Goal: Task Accomplishment & Management: Use online tool/utility

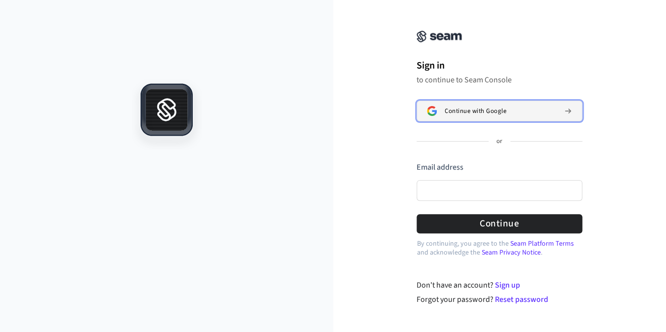
click at [451, 110] on span "Continue with Google" at bounding box center [476, 111] width 62 height 8
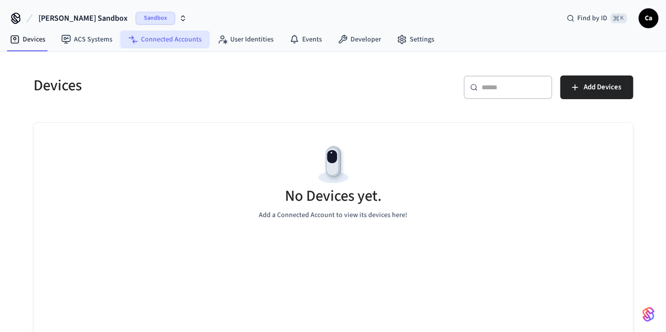
click at [157, 37] on link "Connected Accounts" at bounding box center [164, 40] width 89 height 18
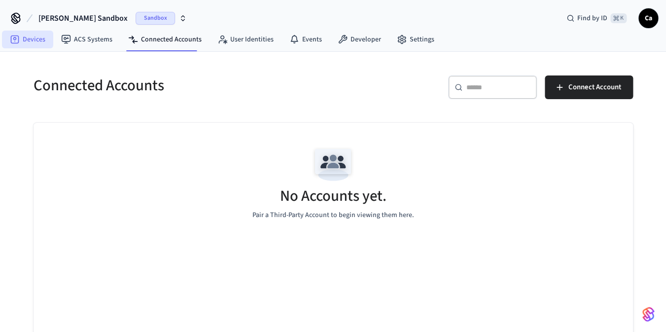
click at [23, 43] on link "Devices" at bounding box center [27, 40] width 51 height 18
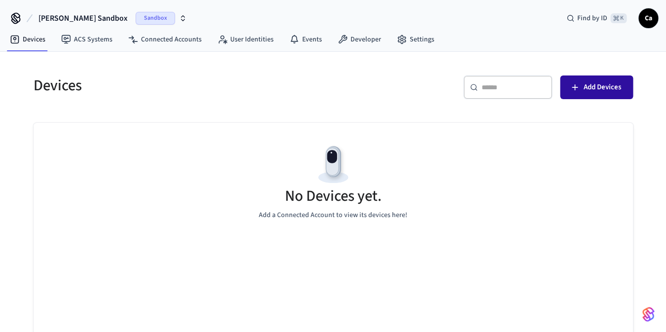
click at [606, 83] on span "Add Devices" at bounding box center [602, 87] width 37 height 13
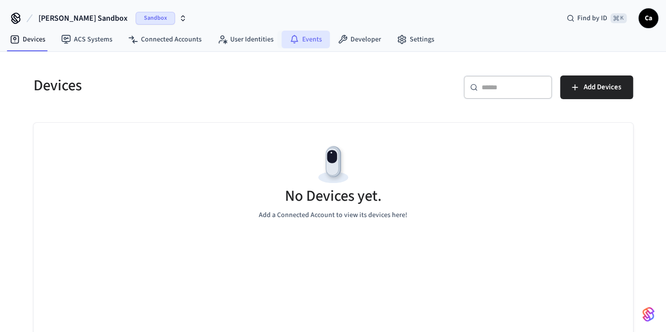
click at [291, 39] on icon at bounding box center [295, 40] width 10 height 10
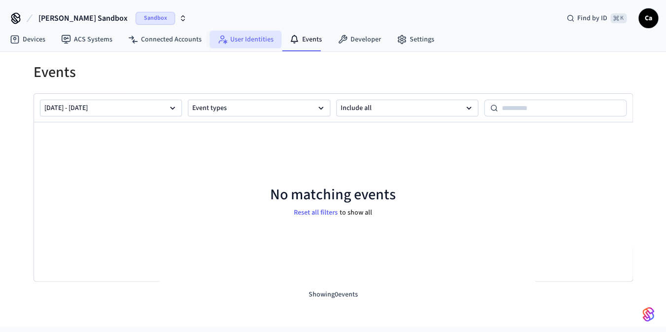
click at [233, 44] on link "User Identities" at bounding box center [246, 40] width 72 height 18
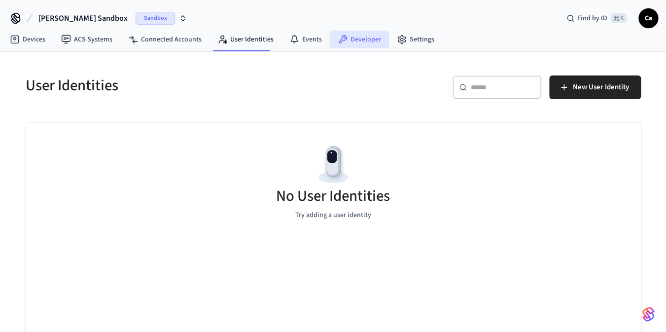
click at [330, 33] on link "Developer" at bounding box center [359, 40] width 59 height 18
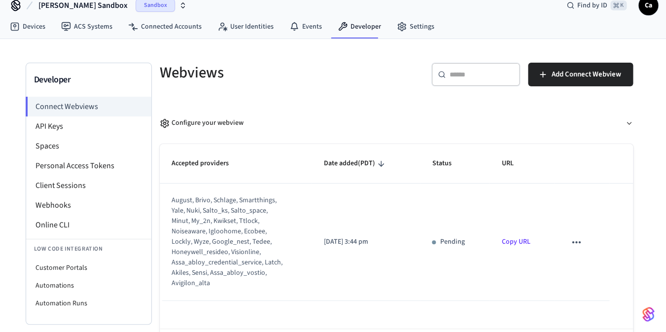
scroll to position [14, 0]
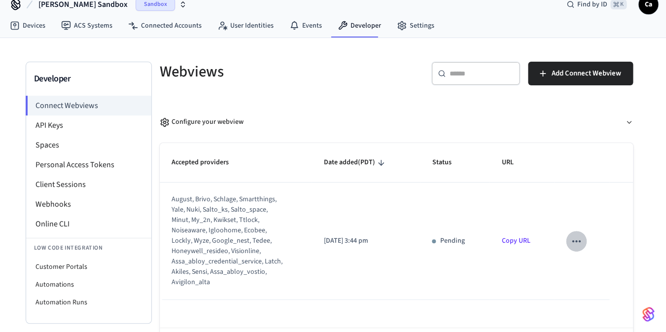
click at [578, 237] on icon "sticky table" at bounding box center [576, 241] width 13 height 13
click at [578, 237] on div at bounding box center [333, 166] width 666 height 332
click at [430, 293] on td "Pending" at bounding box center [455, 240] width 70 height 117
click at [314, 274] on td "[DATE] 3:44 pm" at bounding box center [366, 240] width 109 height 117
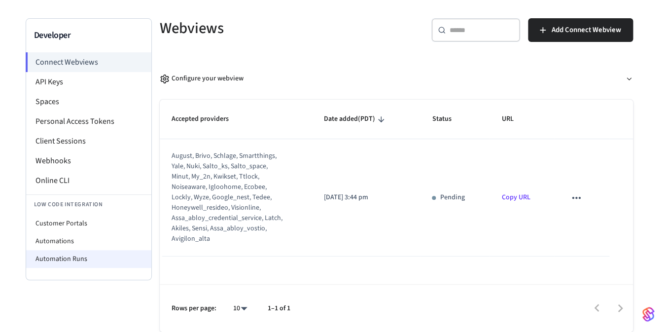
scroll to position [0, 0]
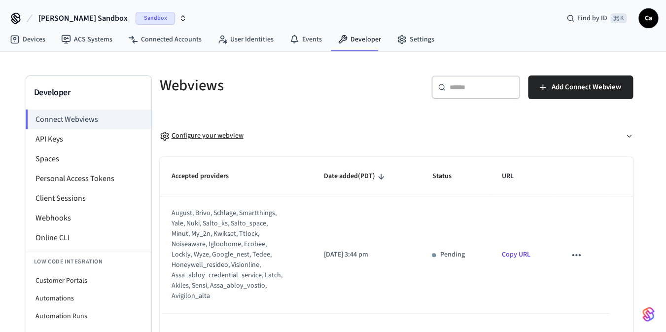
click at [191, 137] on div "Configure your webview" at bounding box center [202, 136] width 84 height 10
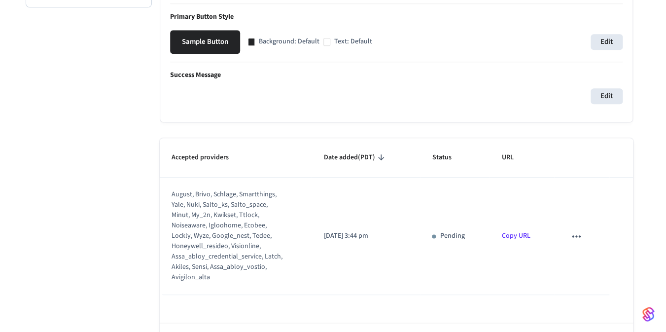
scroll to position [368, 0]
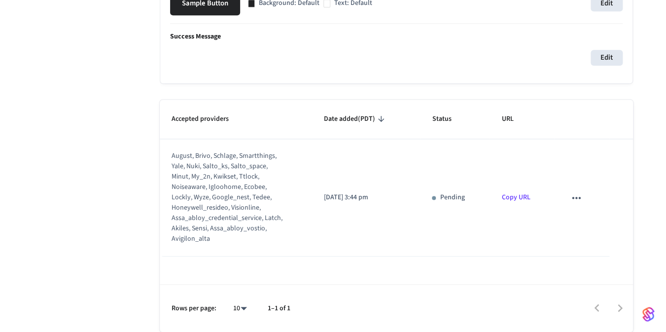
click at [504, 198] on link "Copy URL" at bounding box center [516, 197] width 29 height 10
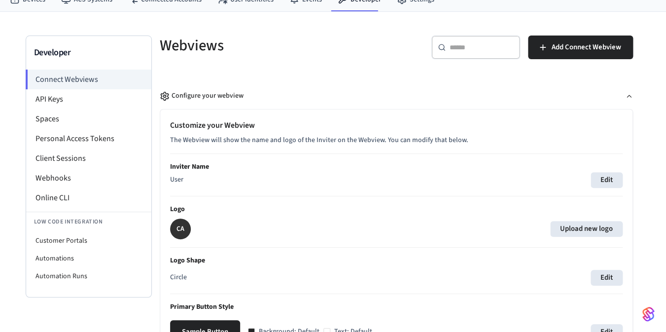
scroll to position [0, 0]
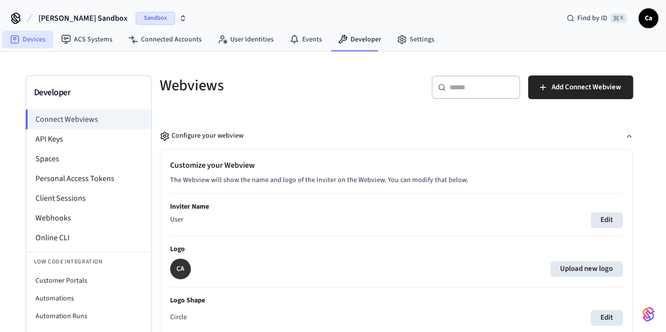
click at [34, 41] on link "Devices" at bounding box center [27, 40] width 51 height 18
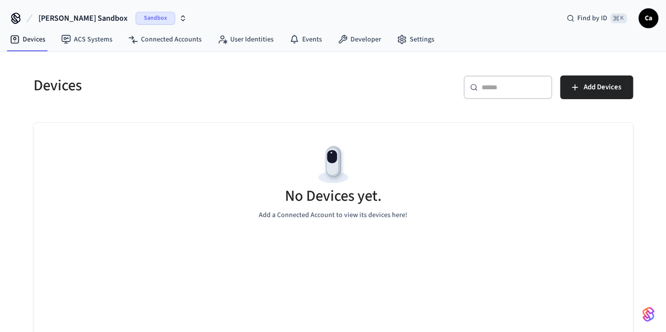
click at [79, 19] on span "[PERSON_NAME] Sandbox" at bounding box center [82, 18] width 89 height 12
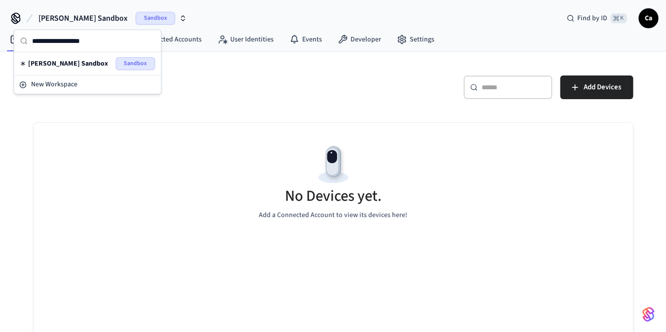
click at [179, 18] on icon "button" at bounding box center [183, 18] width 8 height 8
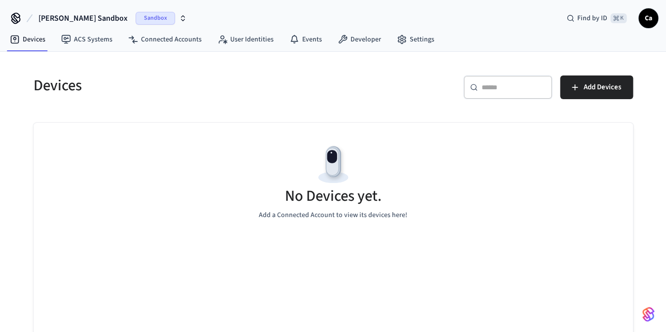
click at [136, 15] on span "Sandbox" at bounding box center [155, 18] width 39 height 13
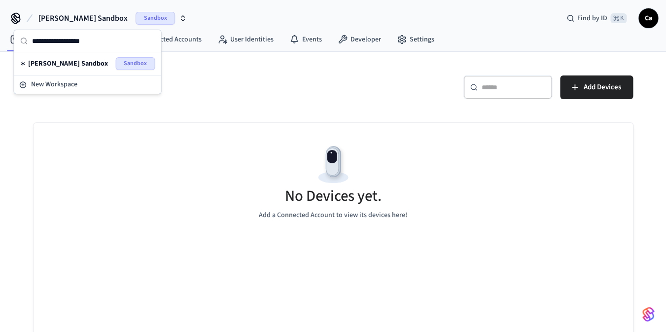
click at [325, 81] on h5 "Devices" at bounding box center [181, 85] width 294 height 20
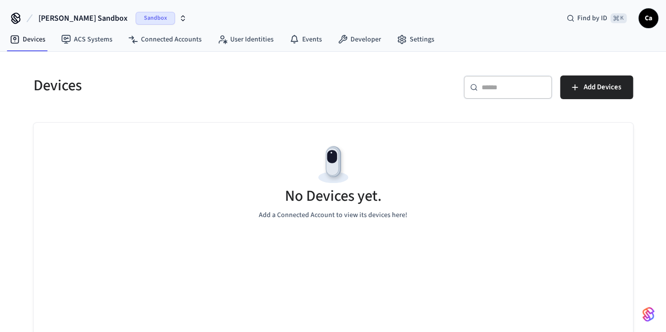
click at [647, 22] on span "Ca" at bounding box center [649, 18] width 18 height 18
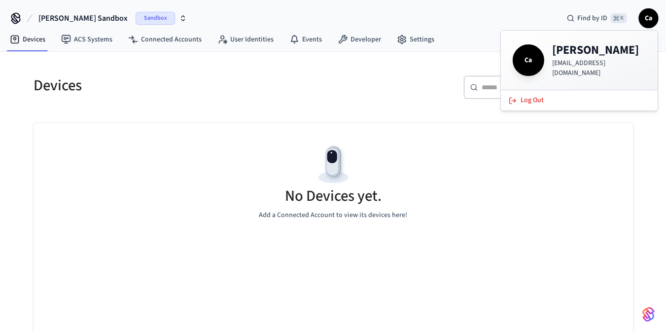
click at [381, 75] on div "​ ​ Add Devices" at bounding box center [480, 85] width 306 height 43
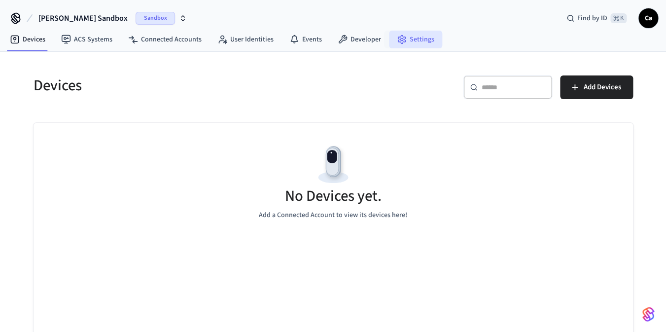
click at [418, 45] on link "Settings" at bounding box center [415, 40] width 53 height 18
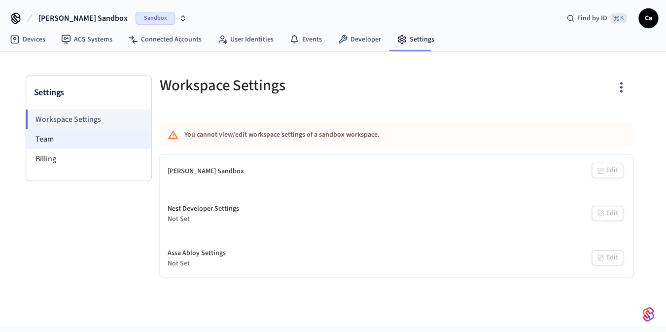
click at [50, 136] on li "Team" at bounding box center [88, 139] width 125 height 20
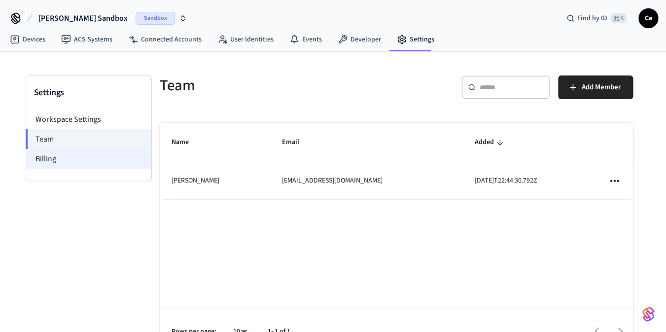
click at [48, 157] on li "Billing" at bounding box center [88, 159] width 125 height 20
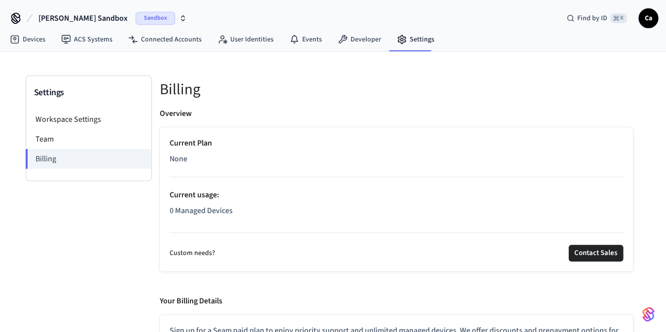
click at [179, 16] on icon "button" at bounding box center [183, 18] width 8 height 8
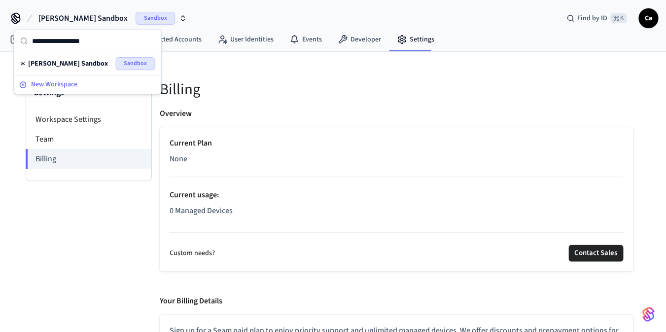
click at [83, 84] on div "New Workspace" at bounding box center [87, 84] width 137 height 10
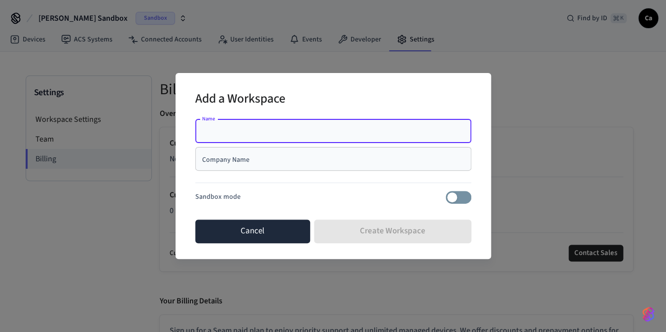
click at [243, 226] on button "Cancel" at bounding box center [252, 231] width 115 height 24
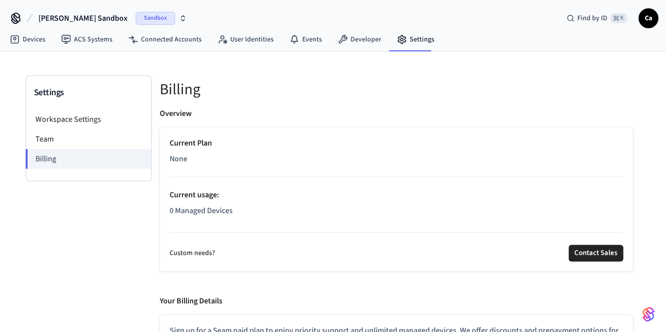
click at [136, 18] on span "Sandbox" at bounding box center [155, 18] width 39 height 13
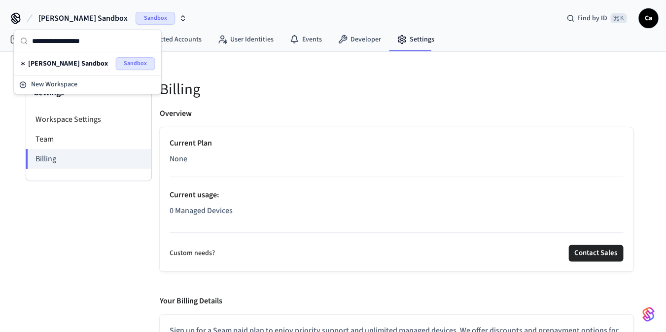
click at [89, 62] on div "[PERSON_NAME] Sandbox Sandbox" at bounding box center [87, 63] width 135 height 13
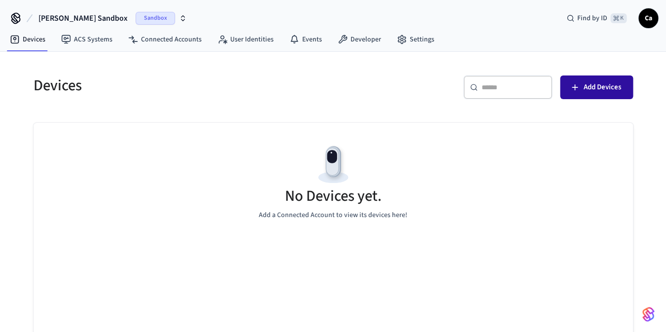
click at [607, 90] on span "Add Devices" at bounding box center [602, 87] width 37 height 13
click at [224, 128] on div "No Devices yet. Add a Connected Account to view its devices here!" at bounding box center [334, 181] width 600 height 117
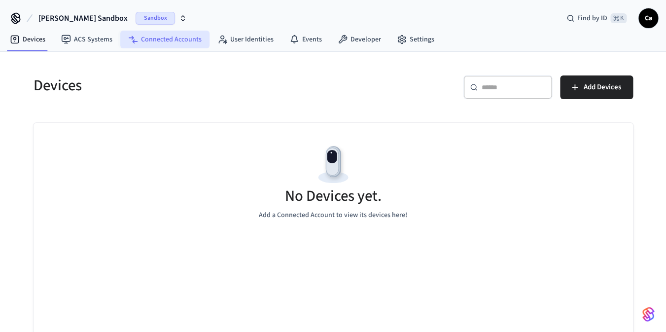
click at [156, 39] on link "Connected Accounts" at bounding box center [164, 40] width 89 height 18
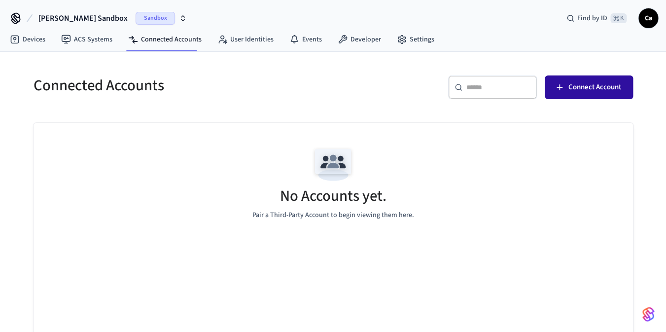
click at [595, 85] on span "Connect Account" at bounding box center [595, 87] width 53 height 13
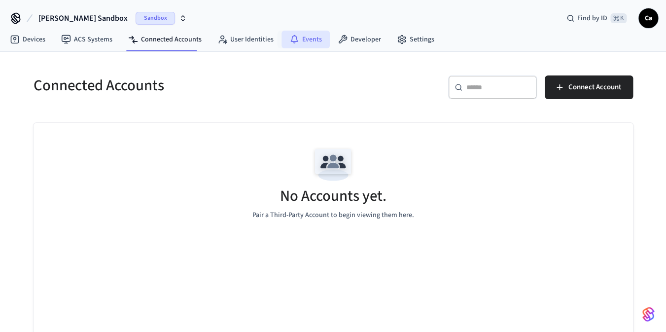
click at [304, 44] on link "Events" at bounding box center [306, 40] width 48 height 18
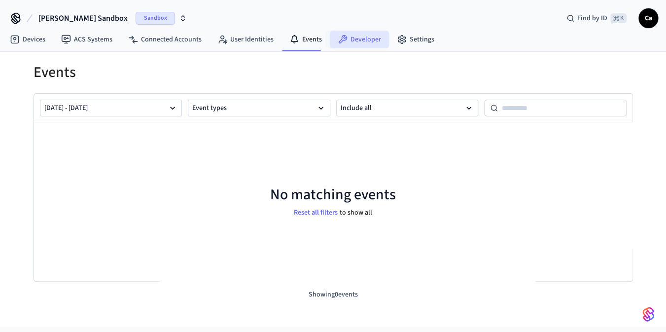
click at [341, 47] on link "Developer" at bounding box center [359, 40] width 59 height 18
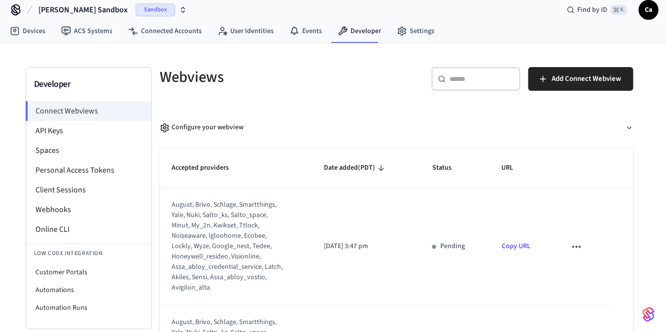
scroll to position [9, 0]
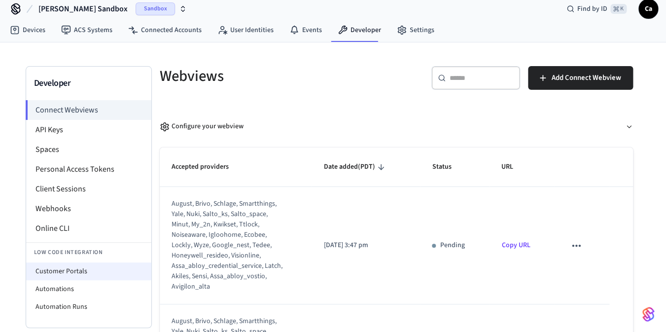
click at [66, 271] on li "Customer Portals" at bounding box center [88, 271] width 125 height 18
select select "**********"
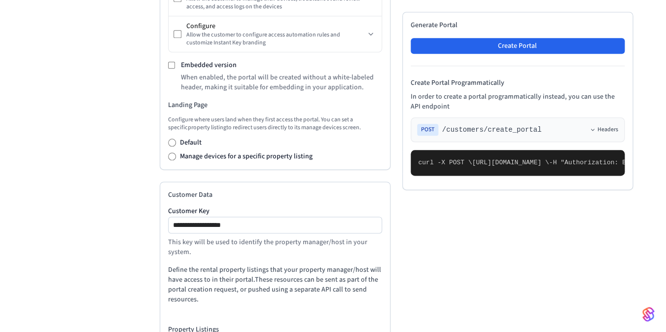
scroll to position [459, 0]
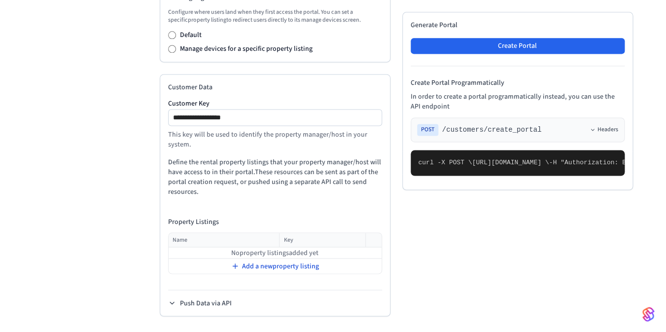
click at [282, 269] on span "Add a new property listing" at bounding box center [280, 266] width 77 height 10
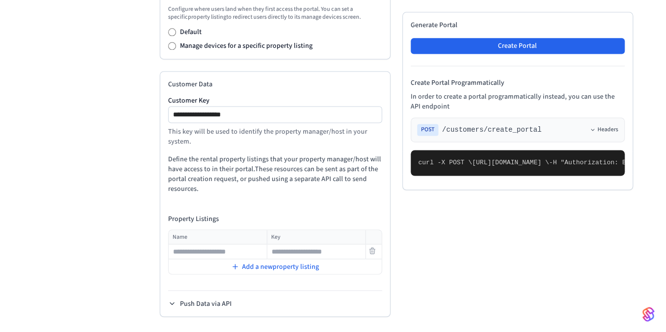
click at [236, 253] on input "text" at bounding box center [217, 252] width 97 height 12
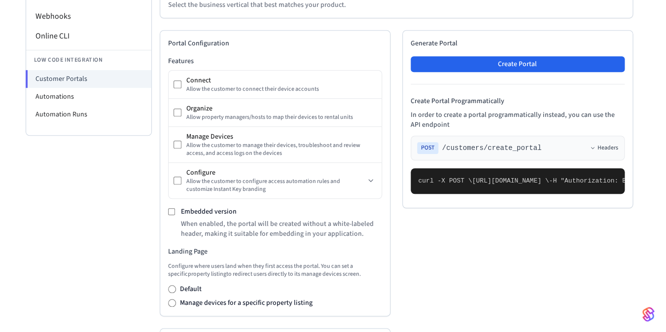
scroll to position [0, 0]
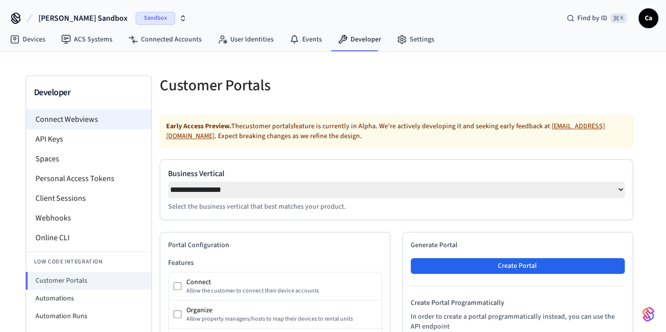
click at [86, 118] on li "Connect Webviews" at bounding box center [88, 119] width 125 height 20
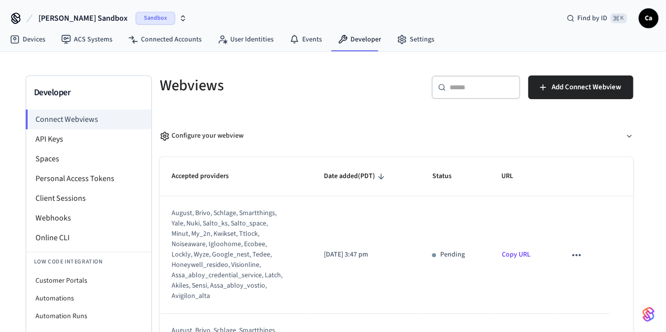
click at [442, 256] on p "Pending" at bounding box center [452, 255] width 25 height 10
click at [573, 254] on icon "sticky table" at bounding box center [576, 255] width 13 height 13
click at [509, 255] on div at bounding box center [333, 166] width 666 height 332
click at [509, 255] on link "Copy URL" at bounding box center [516, 255] width 29 height 10
click at [342, 127] on button "Configure your webview" at bounding box center [396, 136] width 473 height 26
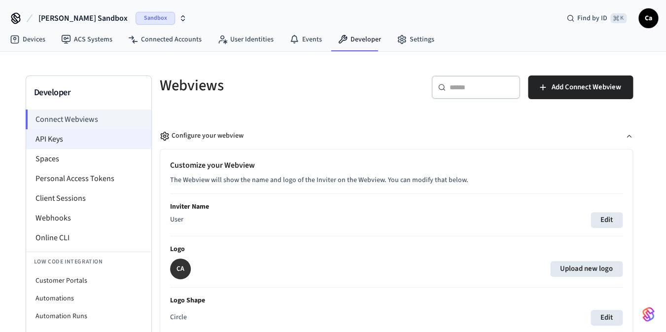
click at [78, 137] on li "API Keys" at bounding box center [88, 139] width 125 height 20
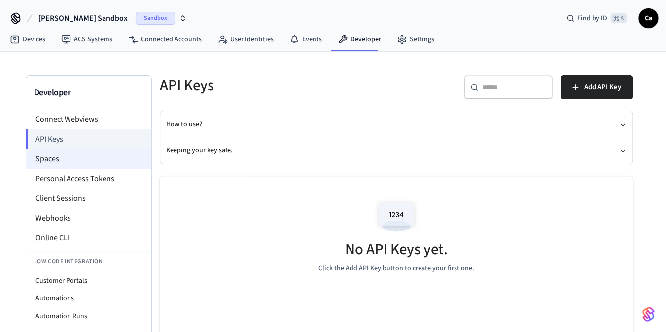
click at [69, 151] on li "Spaces" at bounding box center [88, 159] width 125 height 20
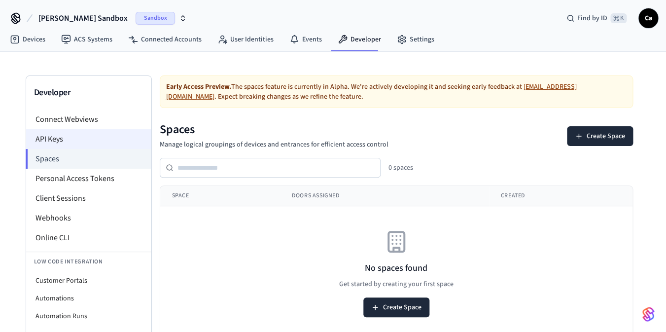
click at [95, 142] on li "API Keys" at bounding box center [88, 139] width 125 height 20
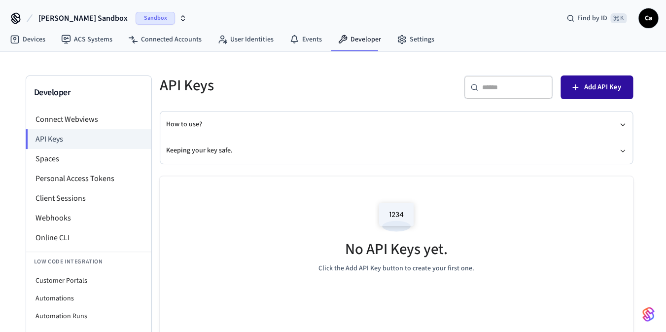
click at [600, 86] on span "Add API Key" at bounding box center [602, 87] width 37 height 13
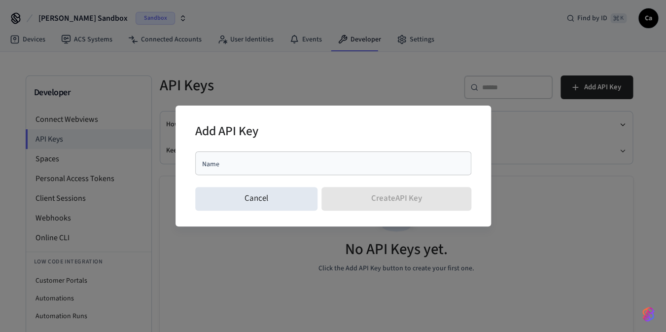
click at [324, 81] on div "Add API Key Name Name Cancel Create API Key" at bounding box center [333, 166] width 666 height 332
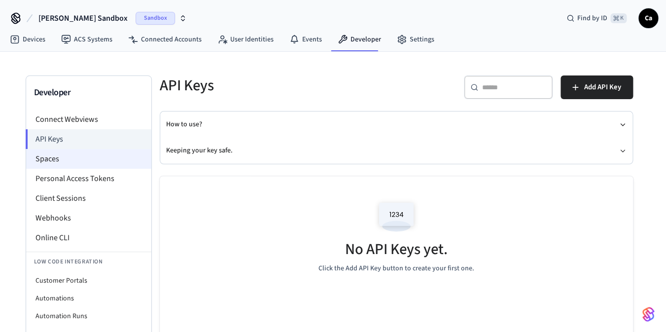
click at [80, 162] on li "Spaces" at bounding box center [88, 159] width 125 height 20
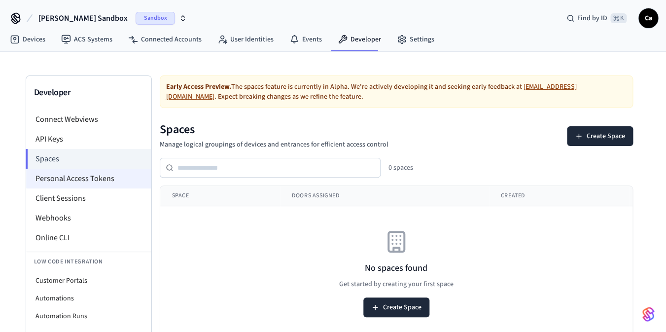
click at [74, 179] on li "Personal Access Tokens" at bounding box center [88, 179] width 125 height 20
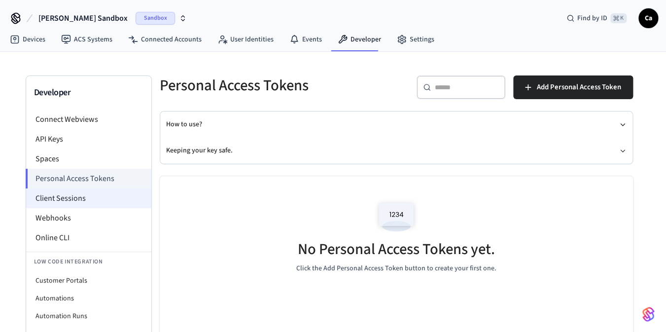
click at [73, 196] on li "Client Sessions" at bounding box center [88, 198] width 125 height 20
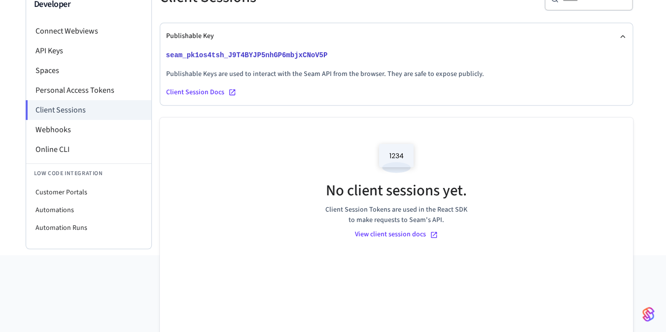
scroll to position [92, 0]
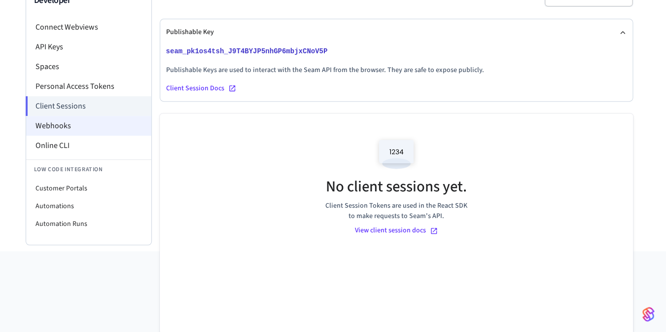
click at [79, 127] on li "Webhooks" at bounding box center [88, 126] width 125 height 20
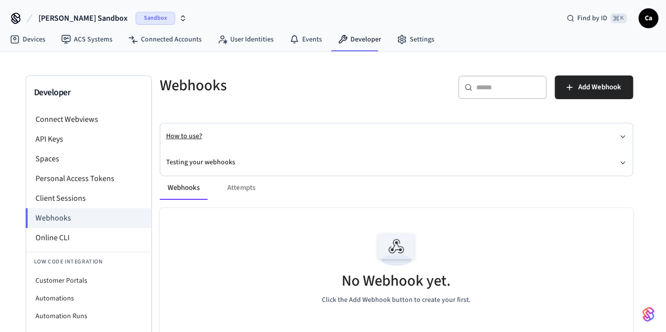
click at [247, 136] on button "How to use?" at bounding box center [396, 136] width 461 height 26
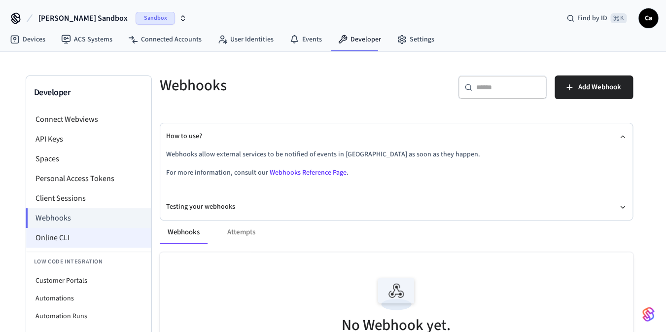
click at [79, 240] on li "Online CLI" at bounding box center [88, 238] width 125 height 20
click at [241, 228] on div "Webhooks Attempts" at bounding box center [396, 232] width 473 height 24
click at [236, 233] on div "Webhooks Attempts" at bounding box center [396, 232] width 473 height 24
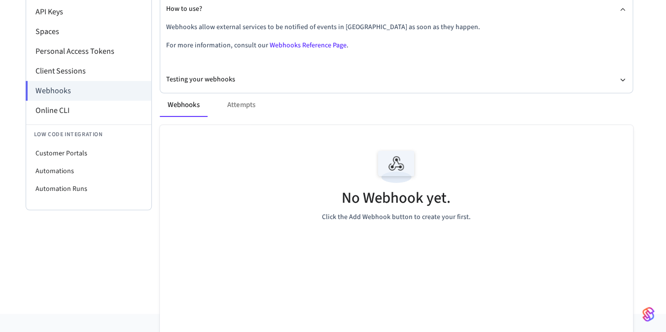
scroll to position [152, 0]
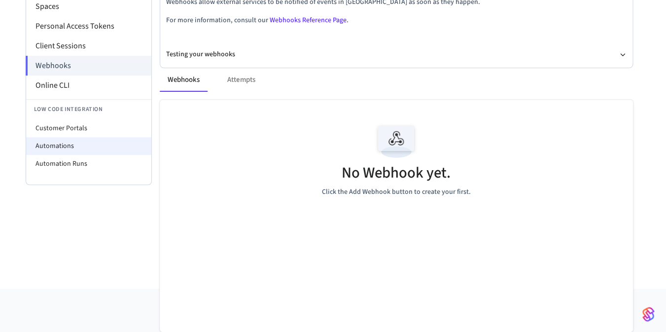
click at [73, 146] on li "Automations" at bounding box center [88, 146] width 125 height 18
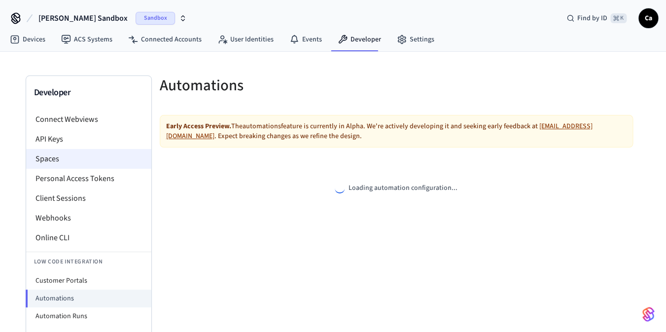
select select "**********"
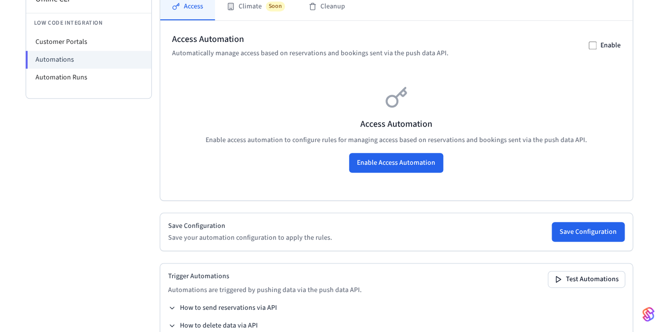
scroll to position [256, 0]
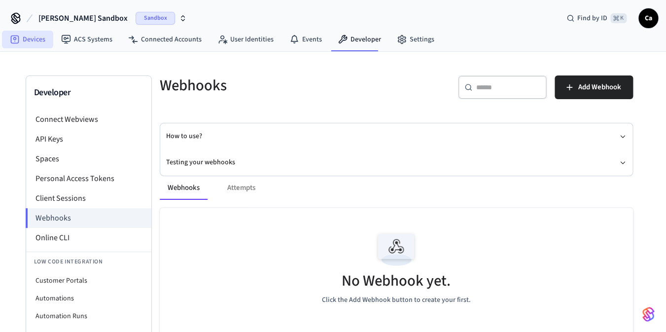
click at [24, 37] on link "Devices" at bounding box center [27, 40] width 51 height 18
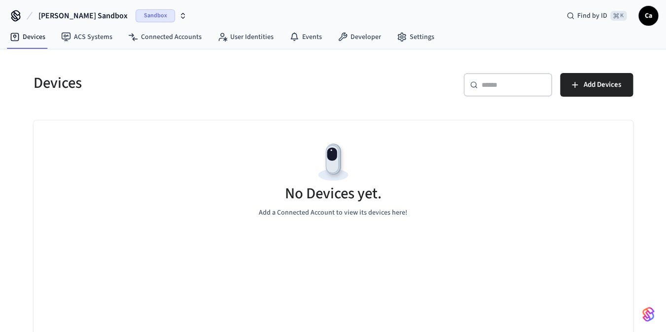
scroll to position [23, 0]
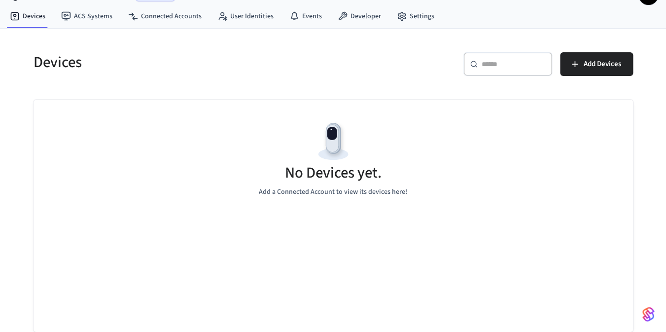
click at [306, 191] on p "Add a Connected Account to view its devices here!" at bounding box center [333, 192] width 148 height 10
click at [169, 13] on link "Connected Accounts" at bounding box center [164, 16] width 89 height 18
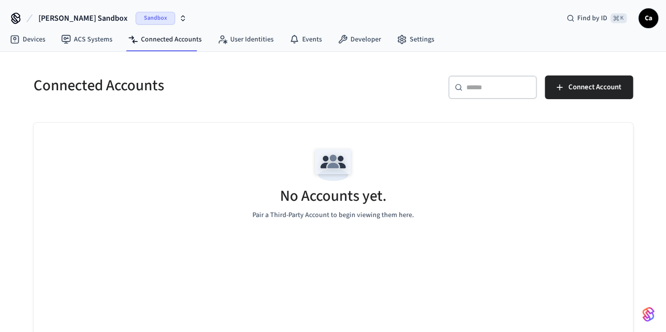
scroll to position [23, 0]
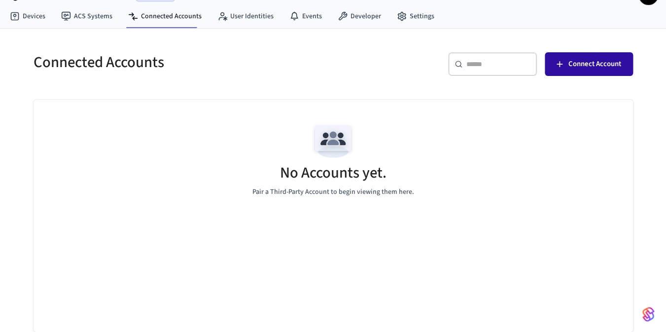
click at [567, 61] on button "Connect Account" at bounding box center [589, 64] width 88 height 24
click at [572, 68] on span "Connect Account" at bounding box center [595, 64] width 53 height 13
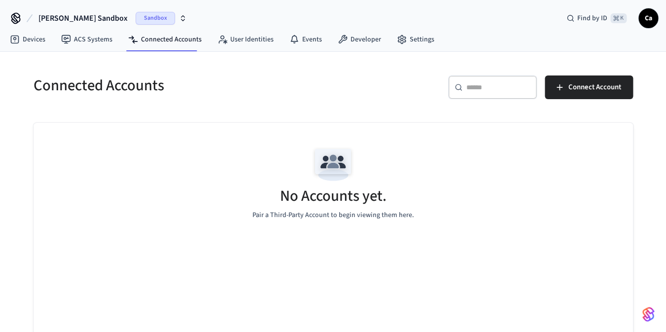
click at [13, 19] on icon at bounding box center [16, 18] width 16 height 16
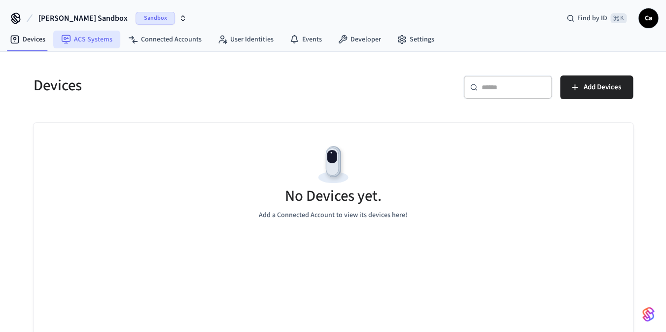
click at [92, 40] on link "ACS Systems" at bounding box center [86, 40] width 67 height 18
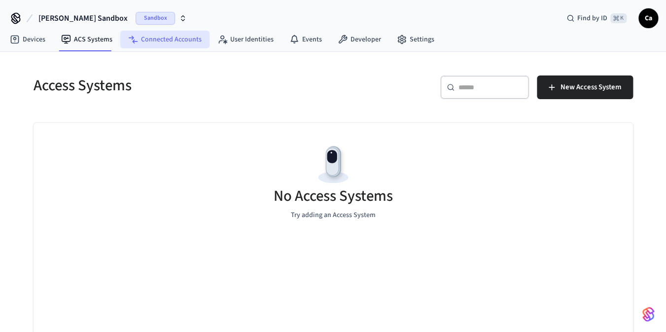
click at [142, 42] on link "Connected Accounts" at bounding box center [164, 40] width 89 height 18
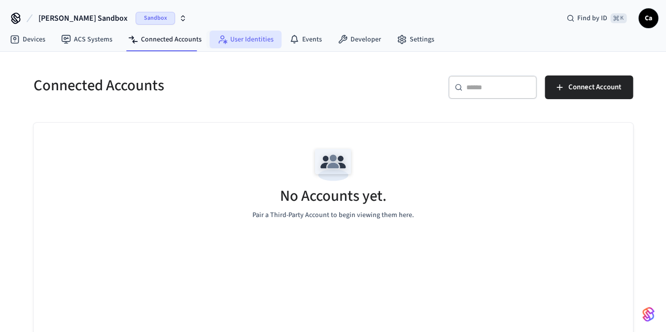
click at [235, 44] on link "User Identities" at bounding box center [246, 40] width 72 height 18
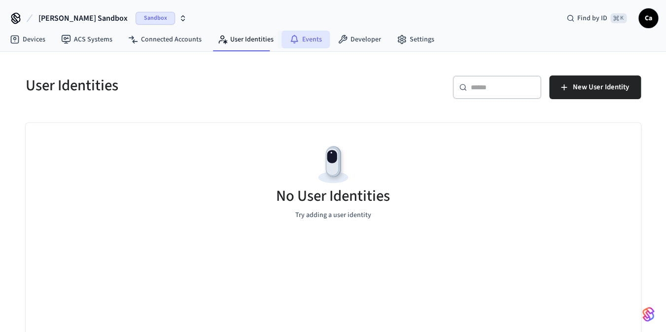
click at [296, 41] on link "Events" at bounding box center [306, 40] width 48 height 18
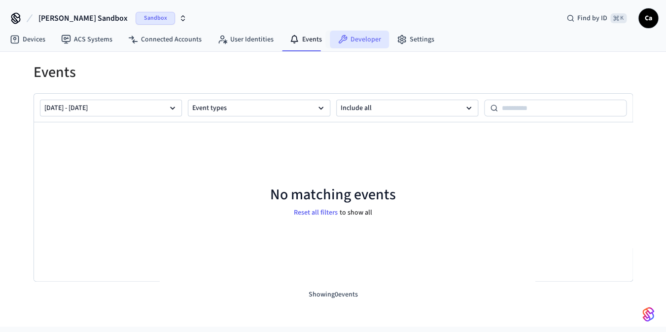
click at [350, 36] on link "Developer" at bounding box center [359, 40] width 59 height 18
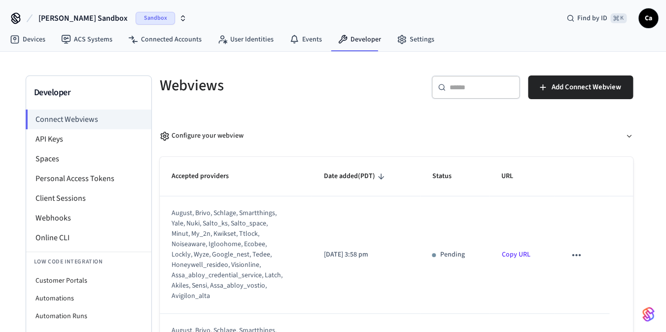
click at [448, 262] on td "Pending" at bounding box center [455, 254] width 70 height 117
click at [448, 254] on p "Pending" at bounding box center [452, 255] width 25 height 10
click at [212, 136] on div "Configure your webview" at bounding box center [202, 136] width 84 height 10
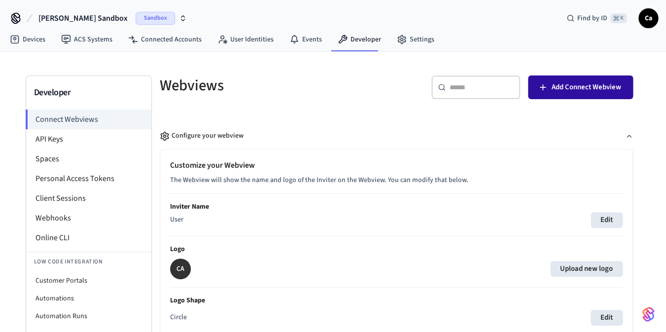
click at [553, 90] on span "Add Connect Webview" at bounding box center [587, 87] width 70 height 13
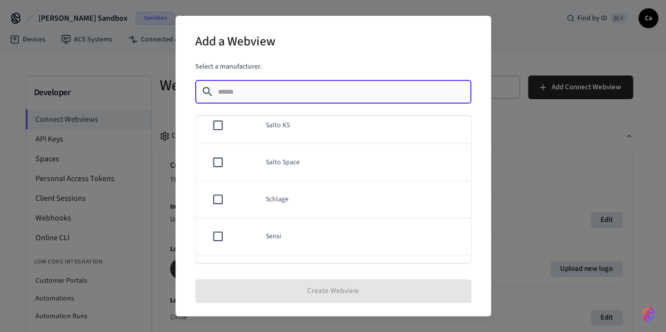
scroll to position [642, 0]
click at [282, 90] on input "text" at bounding box center [342, 92] width 248 height 10
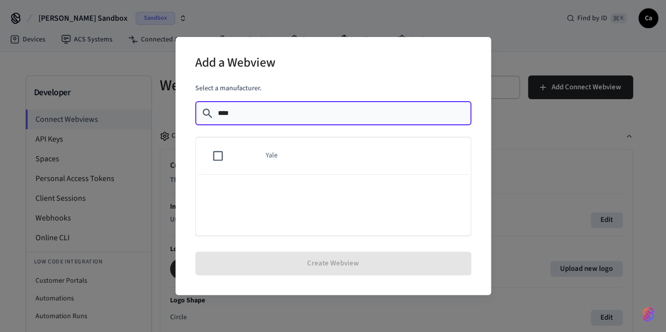
type input "****"
click at [232, 143] on td "sticky table" at bounding box center [216, 156] width 40 height 37
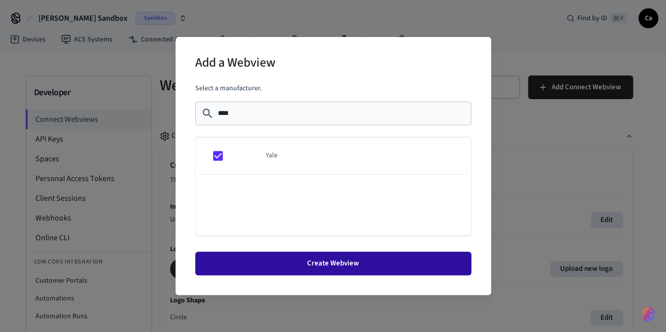
click at [267, 261] on button "Create Webview" at bounding box center [333, 264] width 276 height 24
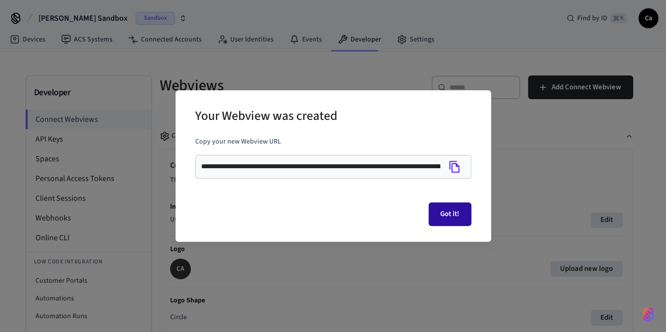
click at [443, 208] on button "Got it!" at bounding box center [450, 214] width 43 height 24
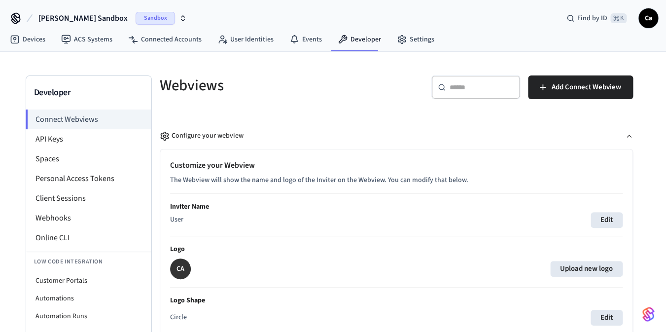
scroll to position [8, 0]
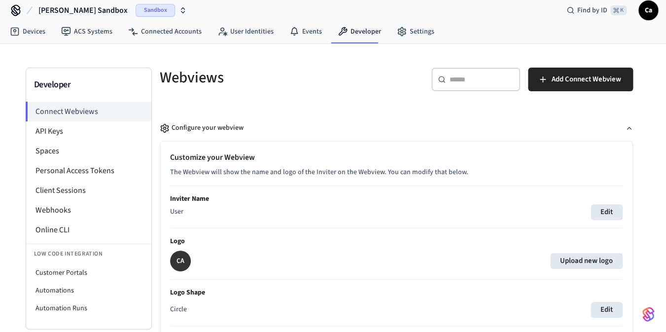
click at [413, 261] on div "CA Upload new logo" at bounding box center [396, 261] width 453 height 21
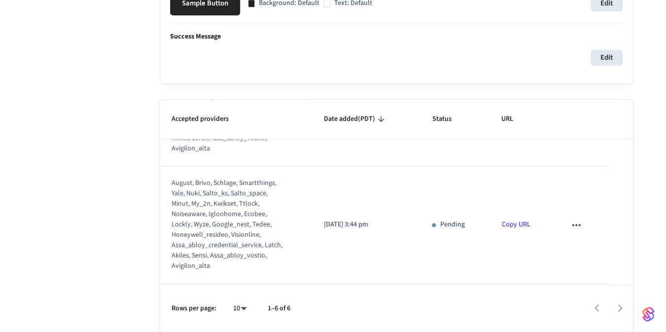
scroll to position [0, 0]
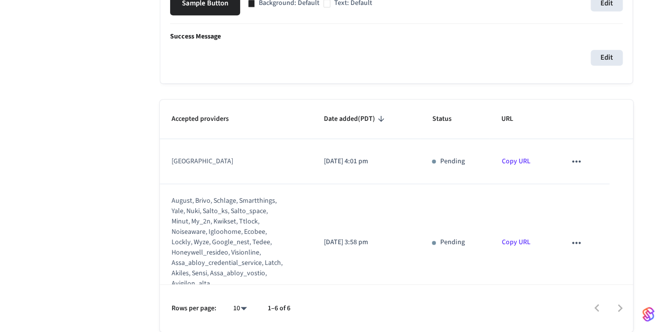
click at [575, 162] on icon "sticky table" at bounding box center [576, 161] width 13 height 13
click at [524, 162] on div at bounding box center [333, 166] width 666 height 332
click at [510, 159] on link "Copy URL" at bounding box center [516, 161] width 29 height 10
